Goal: Find specific page/section: Find specific page/section

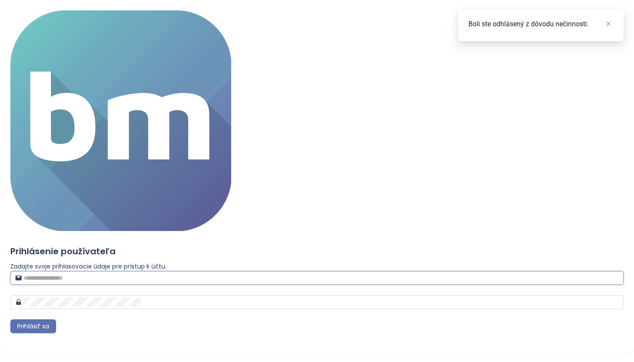
type input "**********"
click at [56, 320] on button "Prihlásiť sa" at bounding box center [33, 327] width 46 height 14
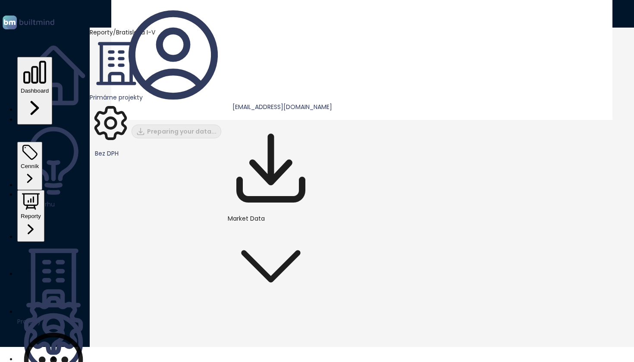
click at [31, 190] on button "Reporty" at bounding box center [30, 216] width 27 height 52
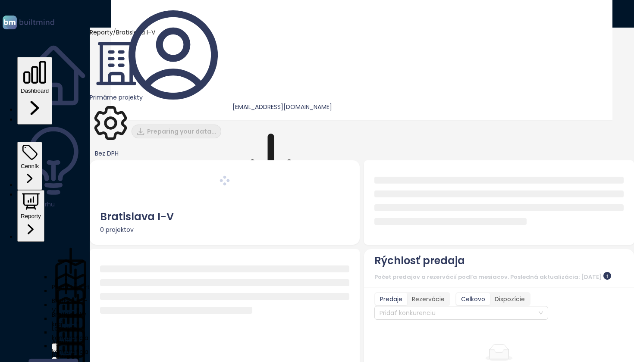
click at [56, 296] on div "Bratislava I-V" at bounding box center [71, 305] width 38 height 19
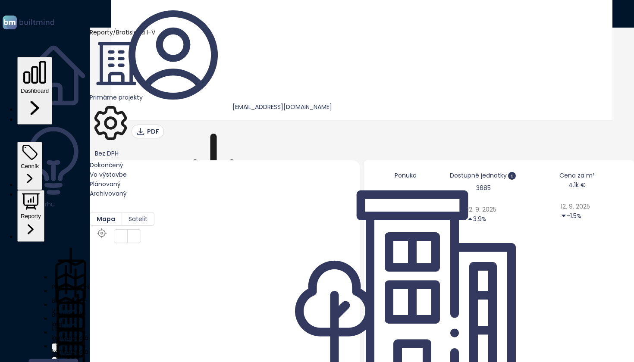
scroll to position [1041, 0]
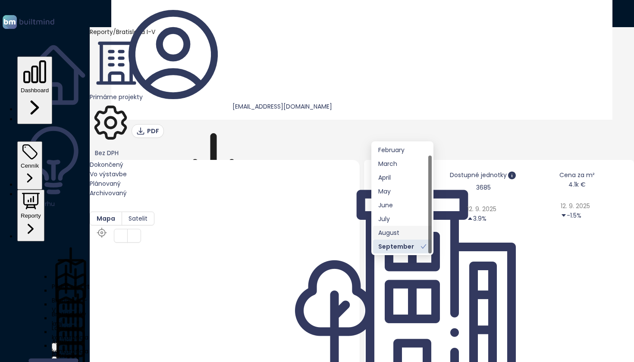
scroll to position [0, 0]
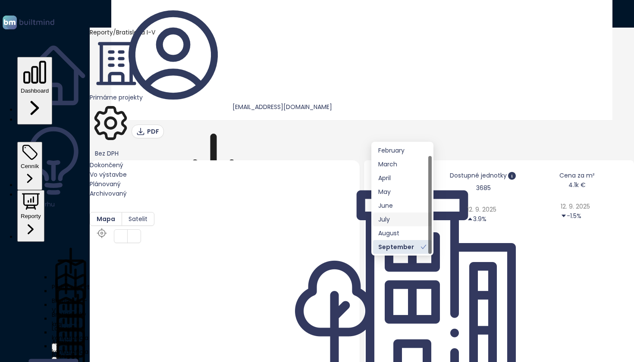
click at [399, 220] on div "July" at bounding box center [402, 219] width 48 height 9
click at [402, 235] on div "August" at bounding box center [402, 234] width 48 height 9
